Goal: Transaction & Acquisition: Book appointment/travel/reservation

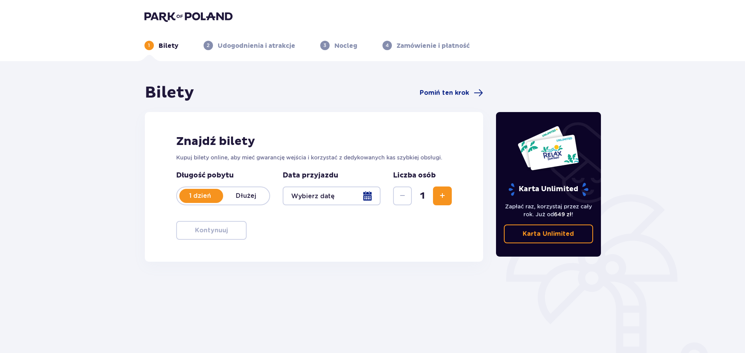
click at [442, 197] on span "Zwiększ" at bounding box center [442, 195] width 9 height 9
click at [363, 197] on div at bounding box center [332, 195] width 98 height 19
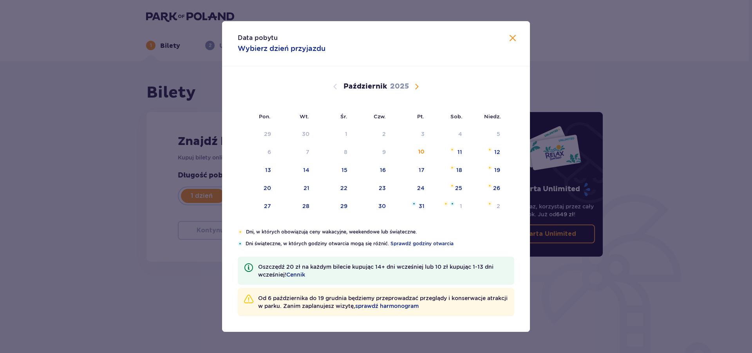
click at [417, 87] on span "Następny miesiąc" at bounding box center [416, 86] width 9 height 9
click at [490, 154] on div "9" at bounding box center [486, 152] width 39 height 17
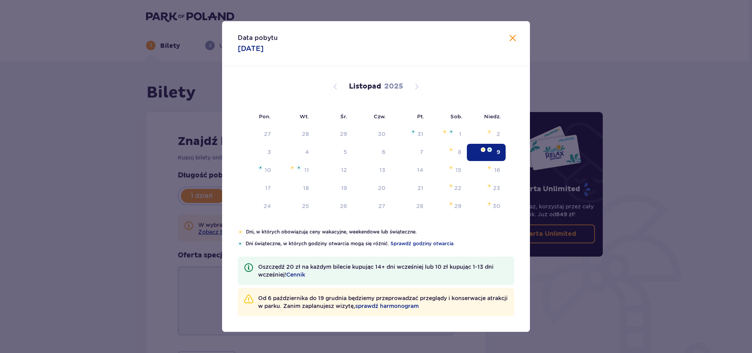
type input "[DATE]"
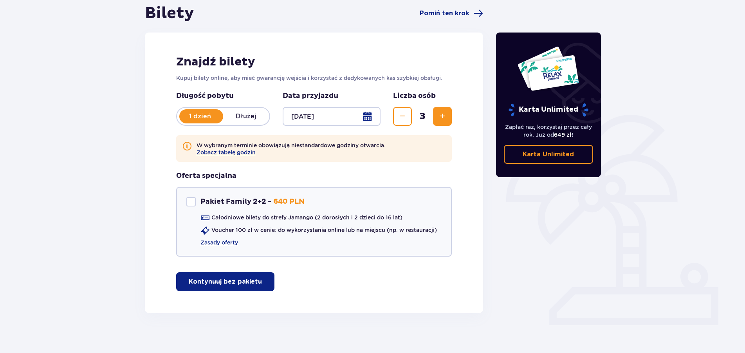
scroll to position [80, 0]
click at [217, 281] on p "Kontynuuj bez pakietu" at bounding box center [225, 281] width 73 height 9
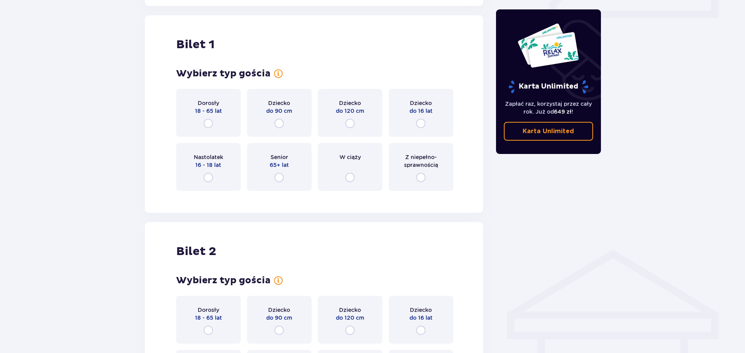
scroll to position [392, 0]
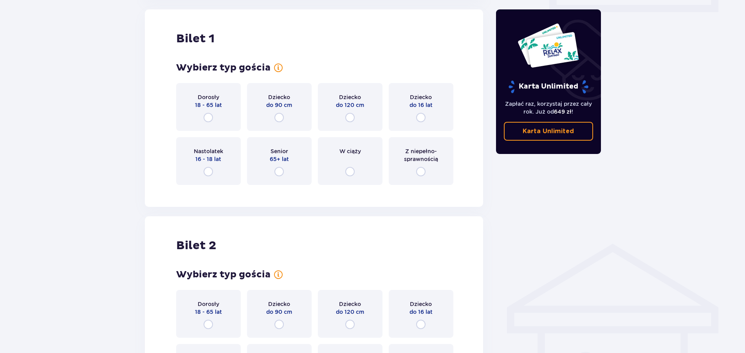
click at [208, 117] on input "radio" at bounding box center [208, 117] width 9 height 9
radio input "true"
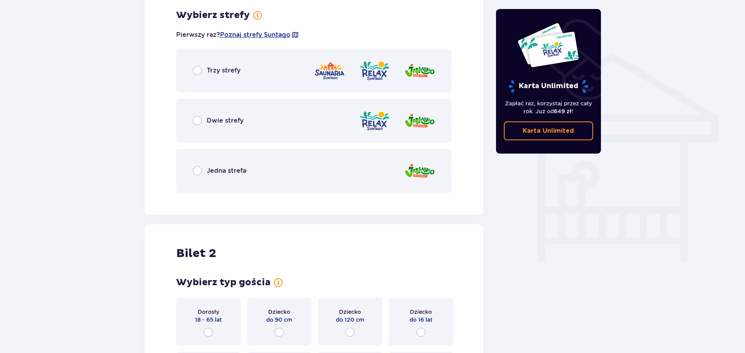
scroll to position [585, 0]
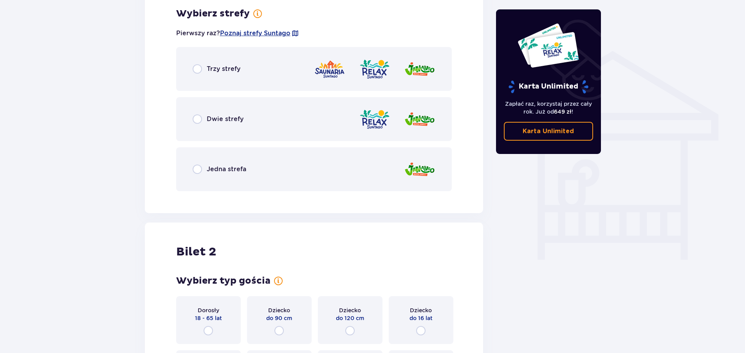
click at [199, 71] on input "radio" at bounding box center [197, 68] width 9 height 9
radio input "true"
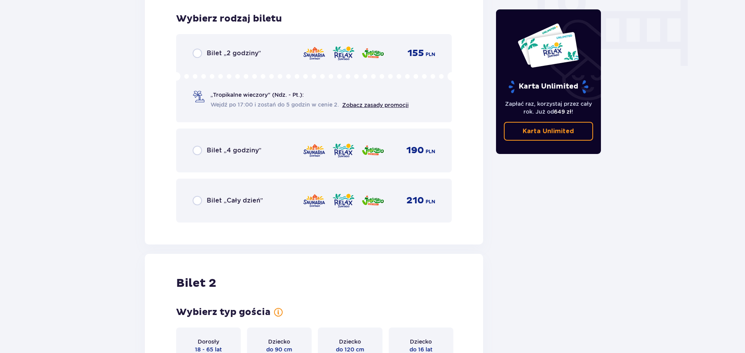
scroll to position [782, 0]
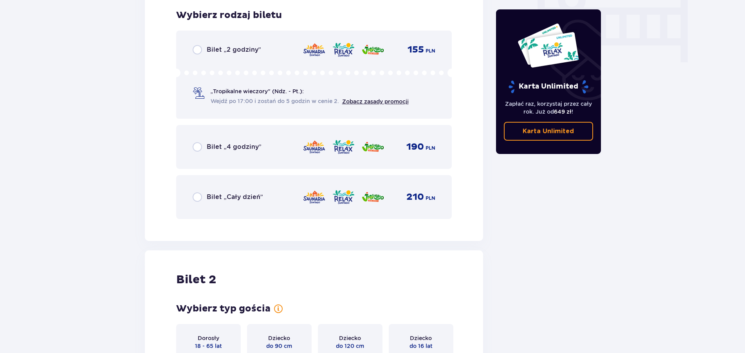
click at [196, 200] on input "radio" at bounding box center [197, 196] width 9 height 9
radio input "true"
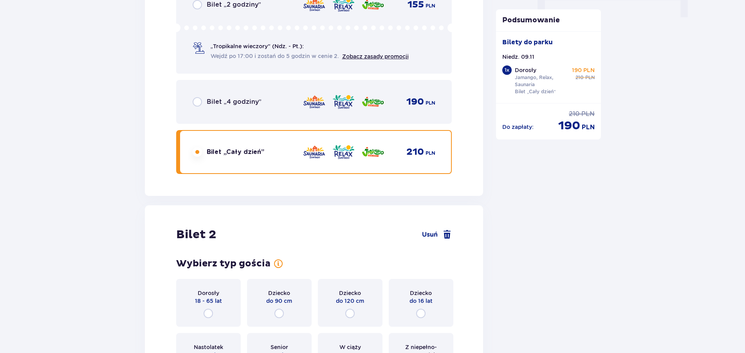
scroll to position [1023, 0]
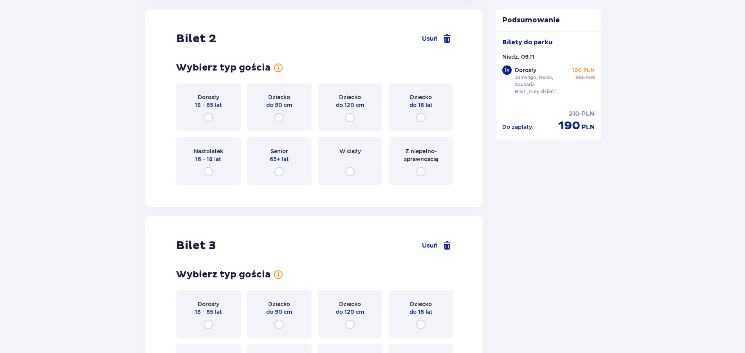
click at [210, 117] on input "radio" at bounding box center [208, 117] width 9 height 9
radio input "true"
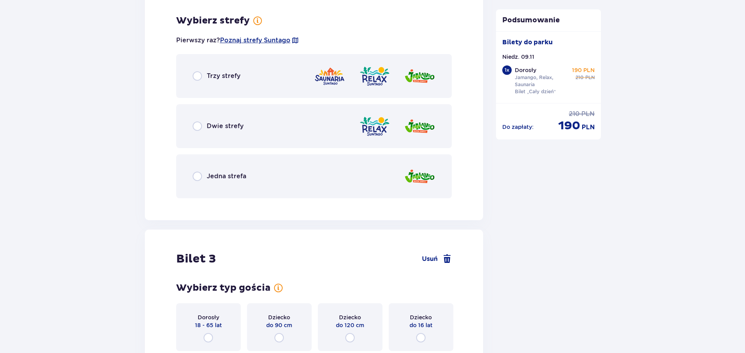
scroll to position [1214, 0]
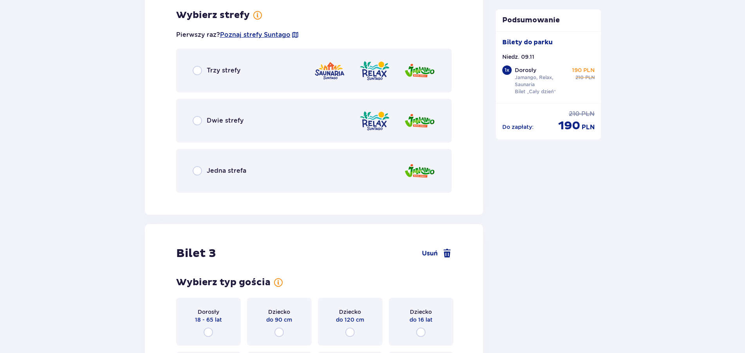
click at [199, 70] on input "radio" at bounding box center [197, 70] width 9 height 9
radio input "true"
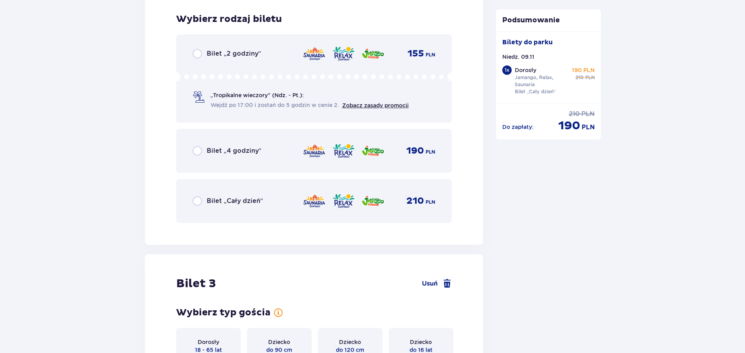
scroll to position [1413, 0]
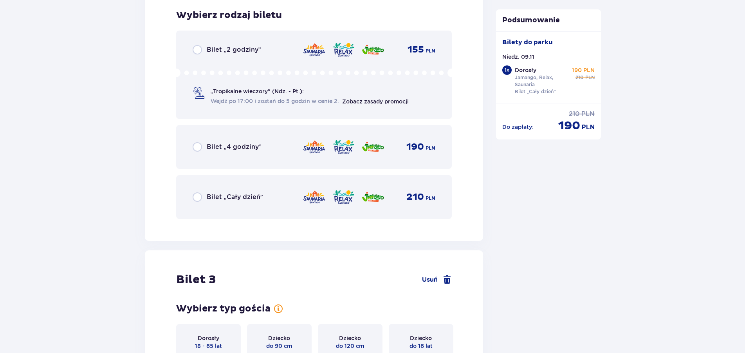
click at [200, 197] on input "radio" at bounding box center [197, 196] width 9 height 9
radio input "true"
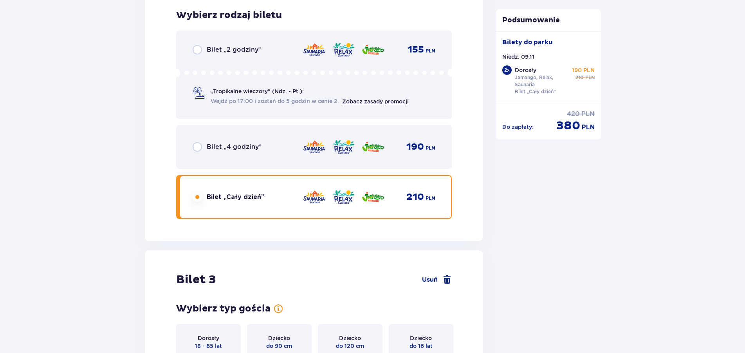
scroll to position [1592, 0]
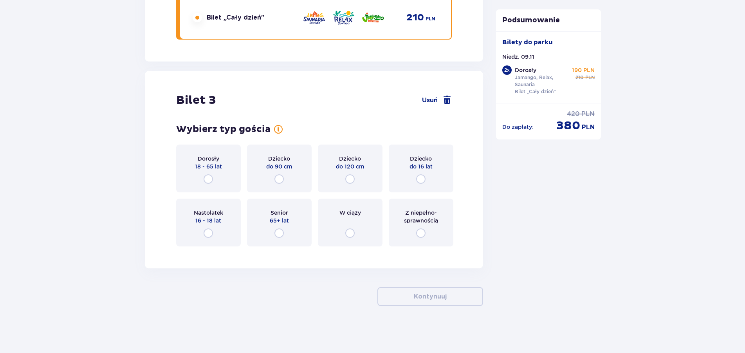
click at [421, 179] on input "radio" at bounding box center [420, 178] width 9 height 9
radio input "true"
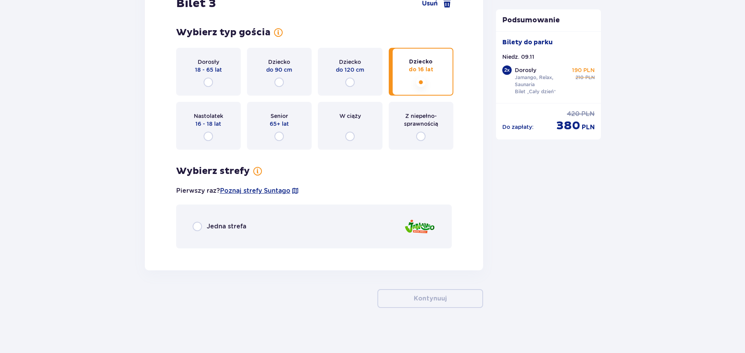
scroll to position [1691, 0]
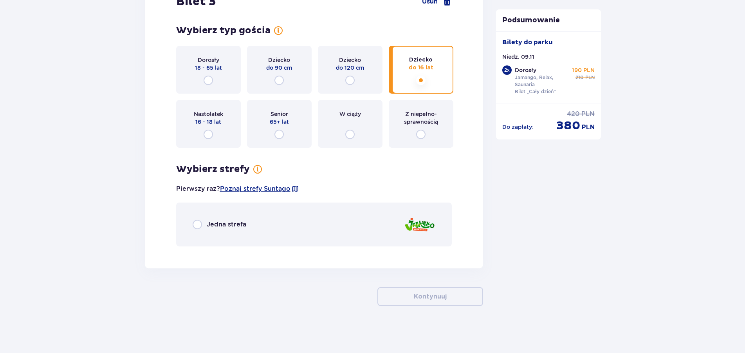
click at [196, 225] on input "radio" at bounding box center [197, 224] width 9 height 9
radio input "true"
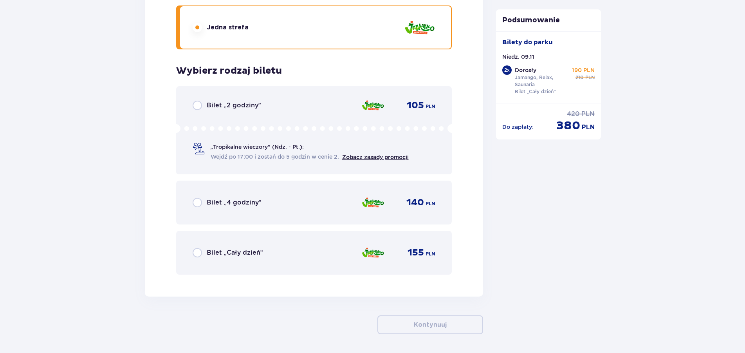
scroll to position [1916, 0]
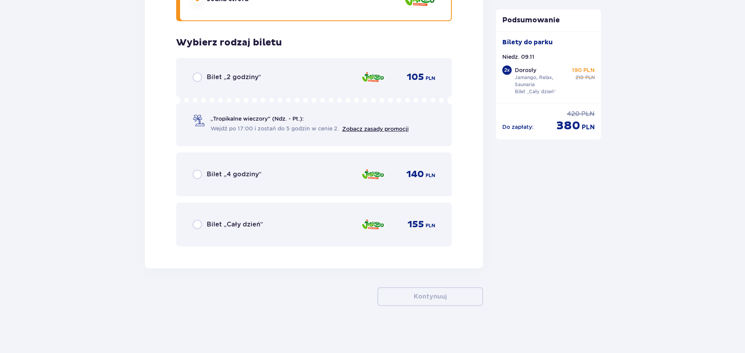
click at [196, 226] on input "radio" at bounding box center [197, 224] width 9 height 9
radio input "true"
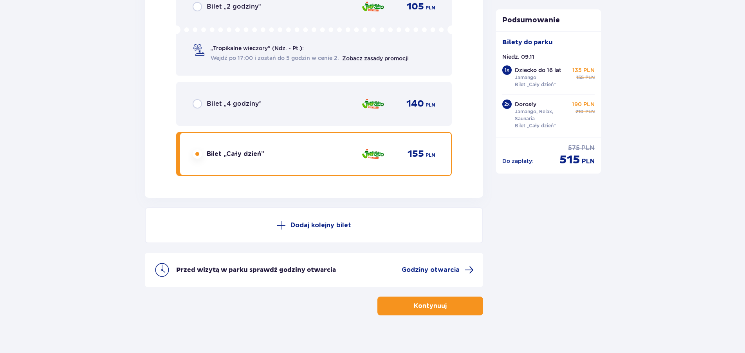
scroll to position [1996, 0]
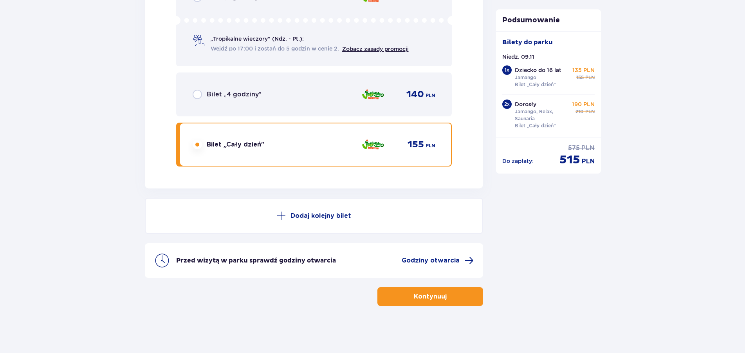
click at [425, 295] on p "Kontynuuj" at bounding box center [430, 296] width 33 height 9
